Goal: Task Accomplishment & Management: Use online tool/utility

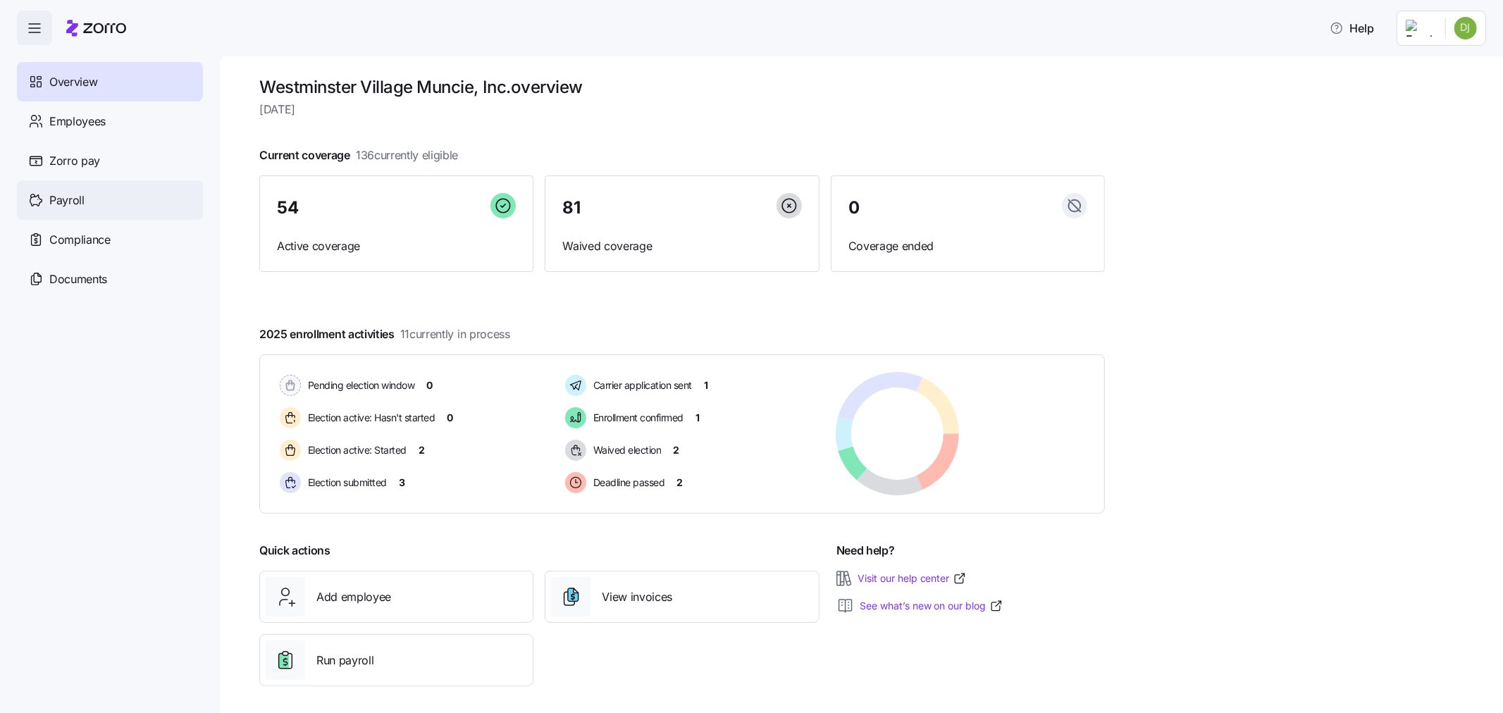
click at [147, 194] on div "Payroll" at bounding box center [110, 199] width 186 height 39
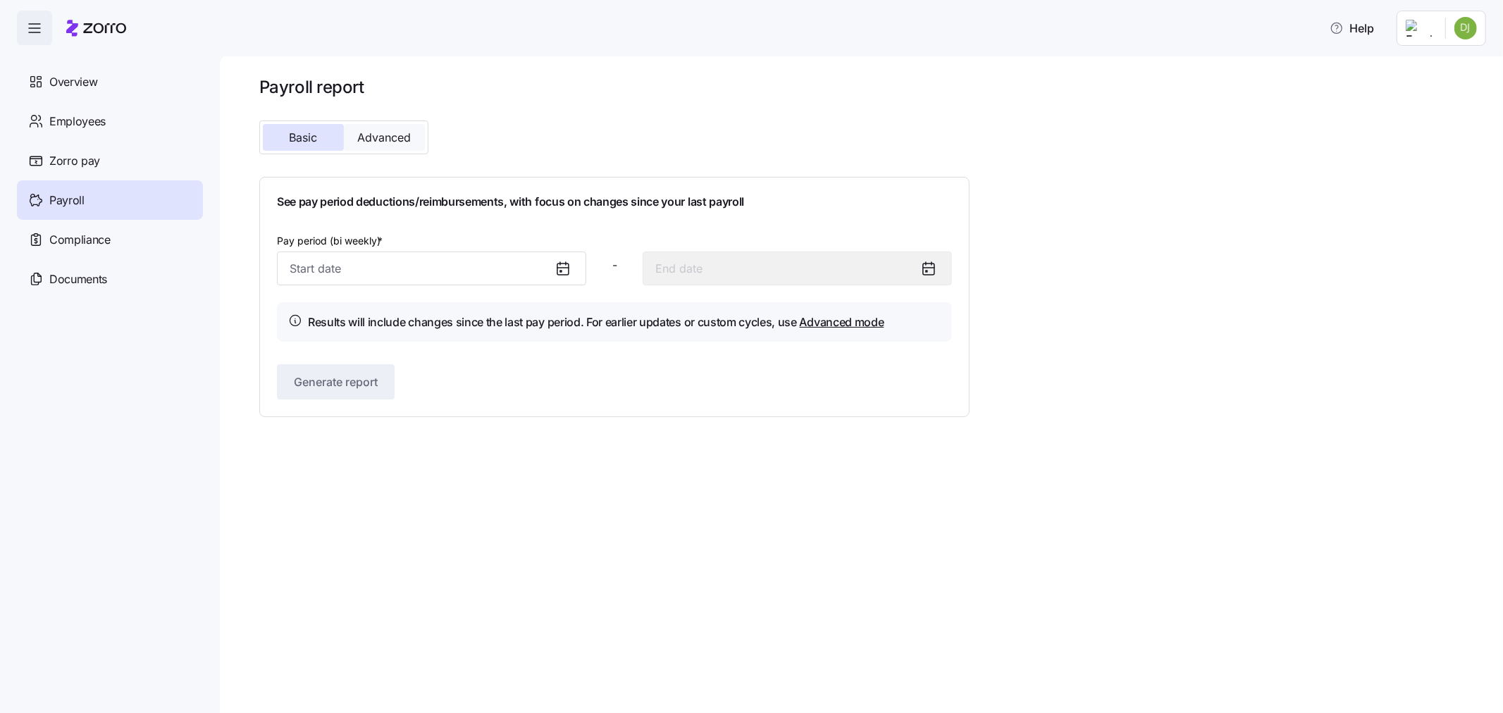
click at [393, 134] on span "Advanced" at bounding box center [385, 137] width 54 height 11
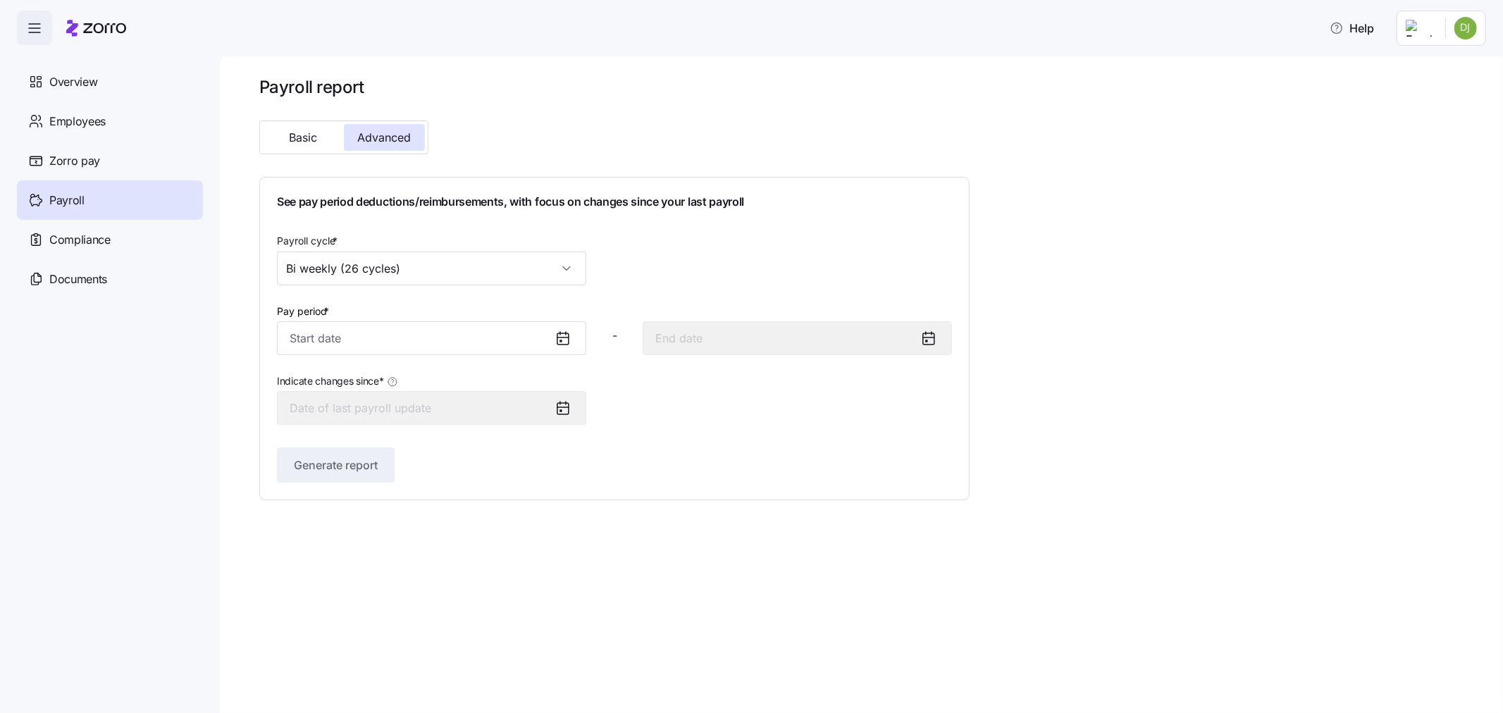
click at [562, 340] on icon at bounding box center [563, 338] width 17 height 17
click at [441, 344] on input "Pay period *" at bounding box center [431, 338] width 309 height 34
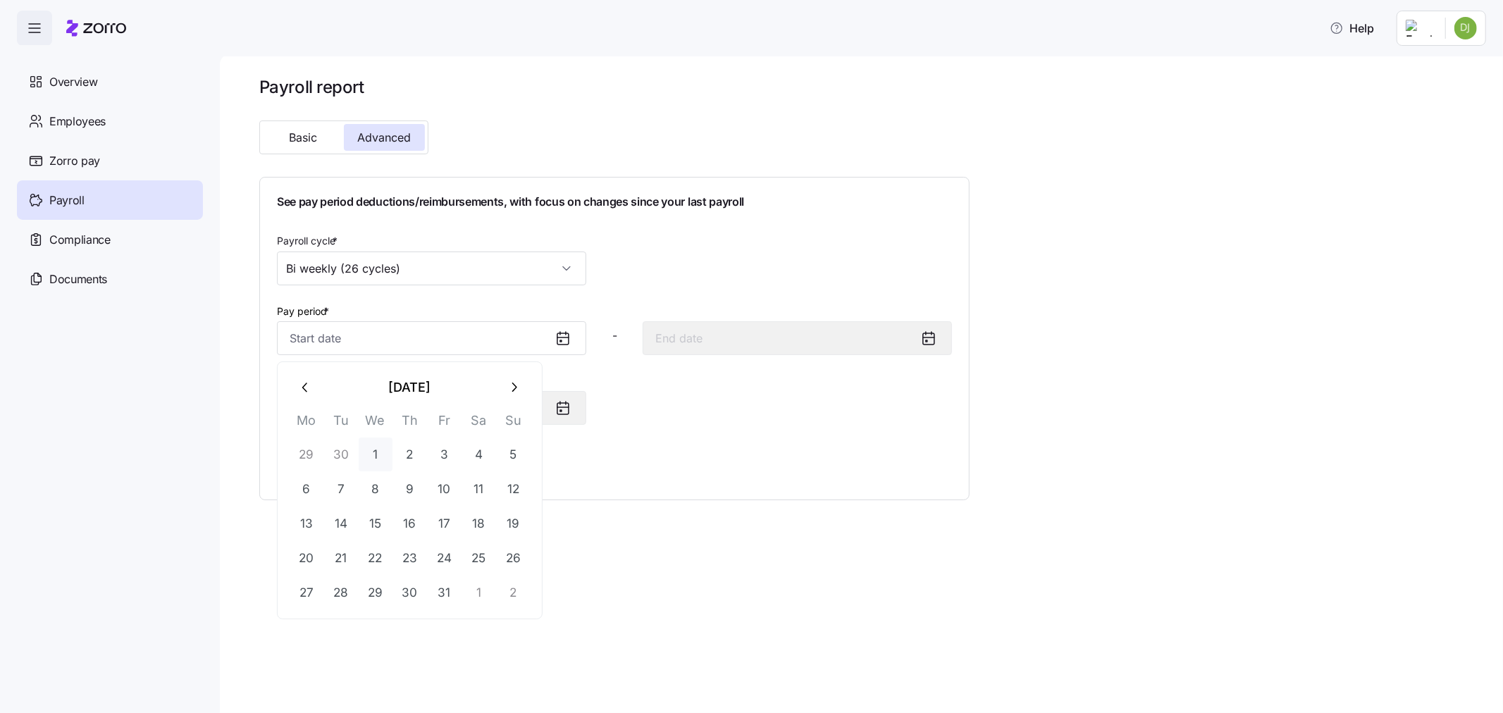
click at [376, 451] on button "1" at bounding box center [376, 455] width 34 height 34
type input "[DATE]"
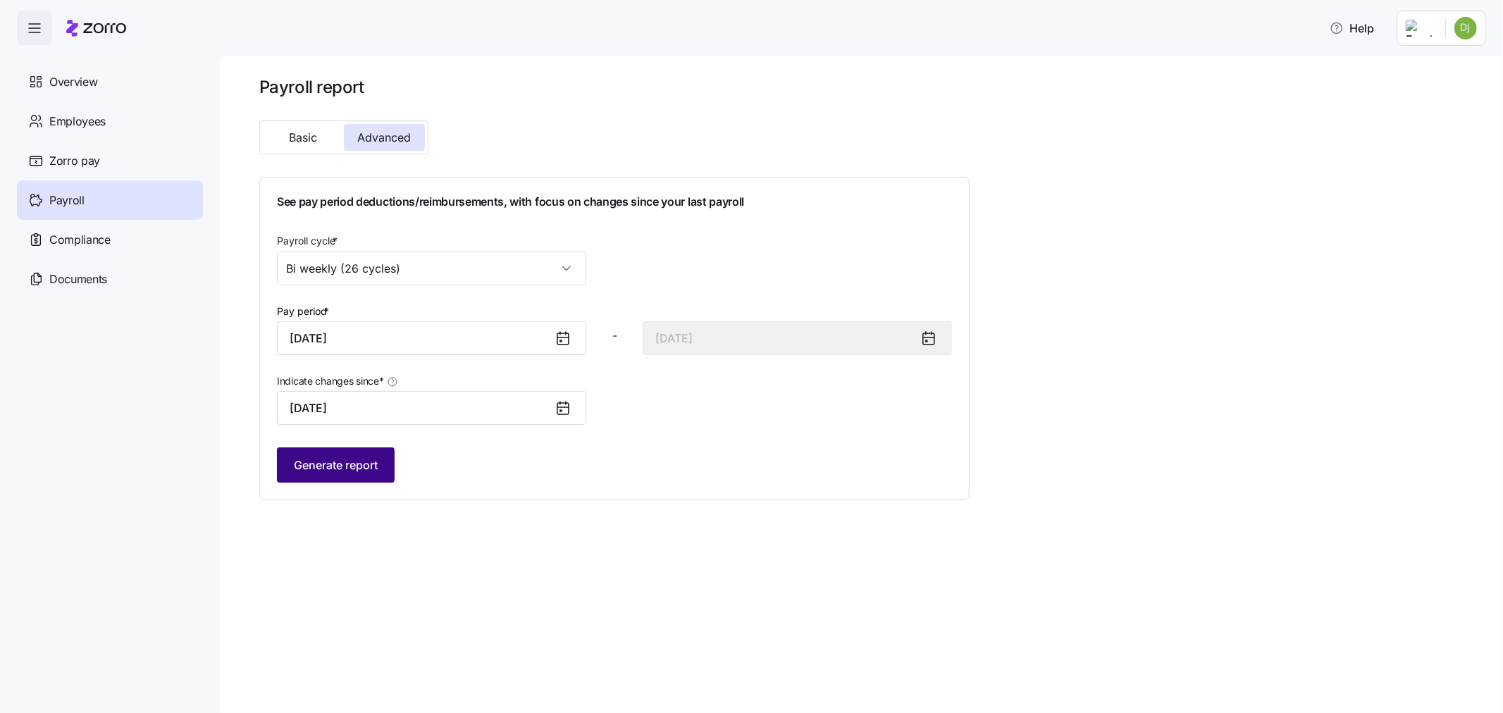
click at [363, 462] on span "Generate report" at bounding box center [336, 465] width 84 height 17
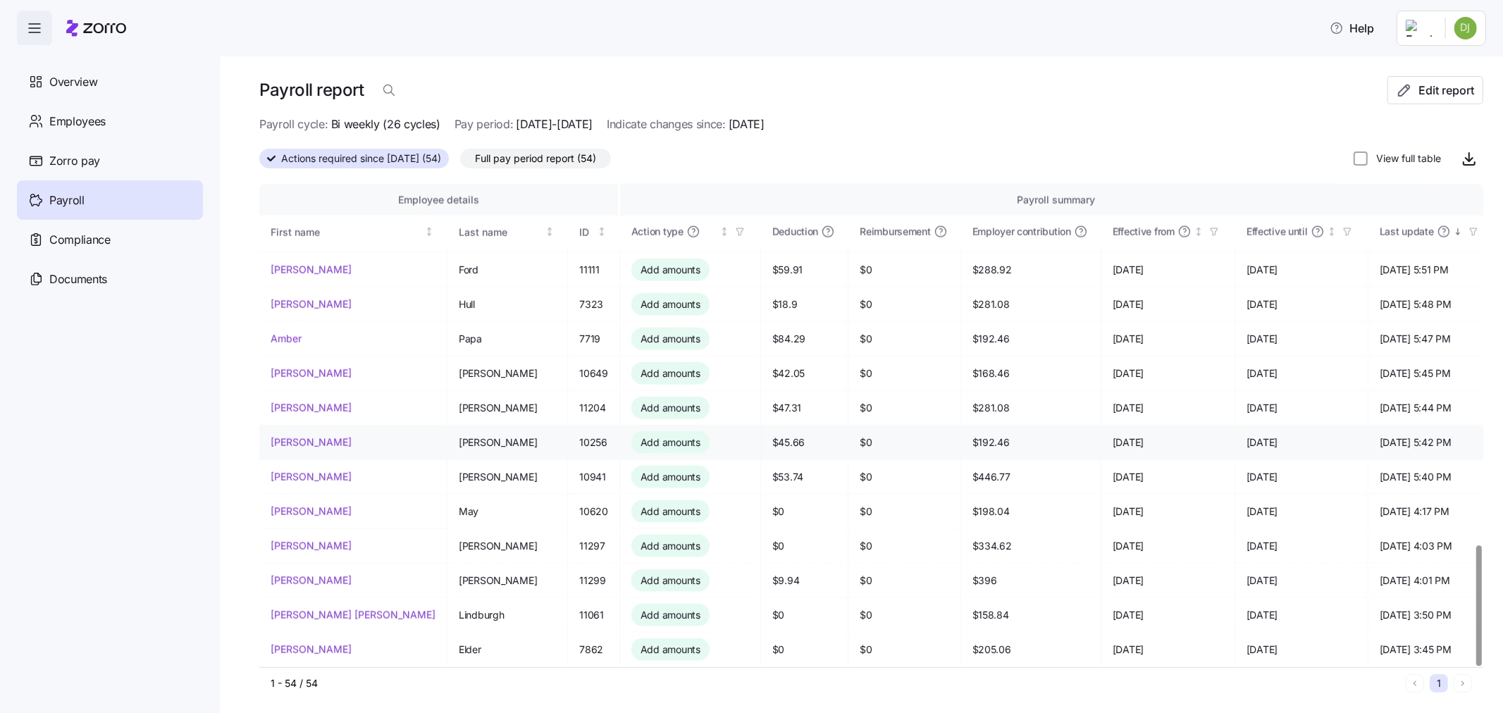
scroll to position [3, 0]
click at [1470, 153] on icon "button" at bounding box center [1470, 154] width 0 height 8
